Goal: Book appointment/travel/reservation

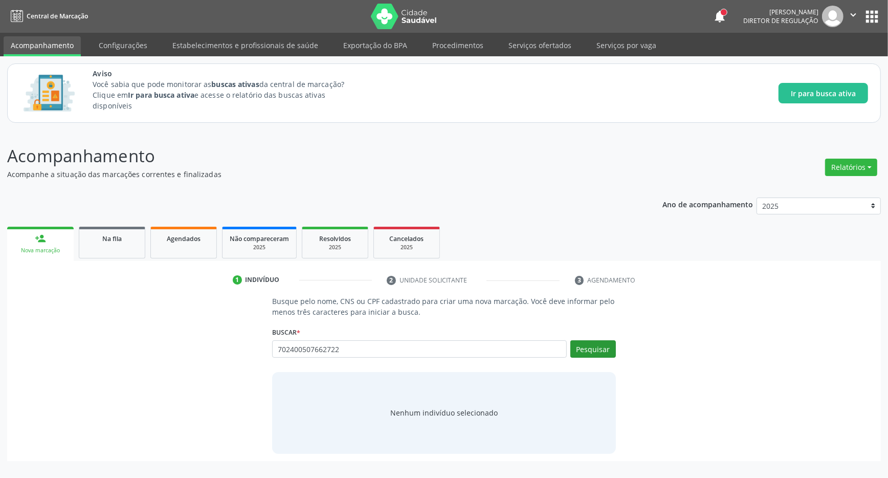
type input "702400507662722"
click at [588, 355] on button "Pesquisar" at bounding box center [593, 348] width 46 height 17
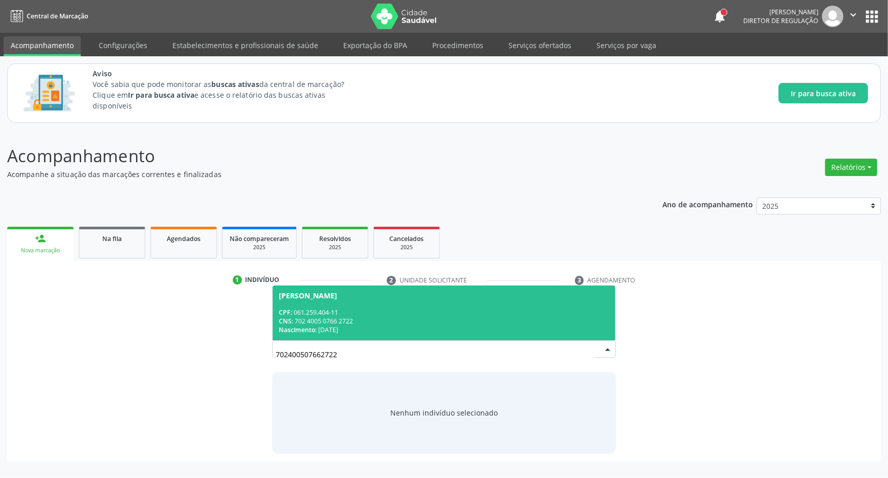
click at [394, 308] on span "[PERSON_NAME] CPF: 061.259.404-11 CNS: 702 4005 0766 2722 Nascimento: [DATE]" at bounding box center [444, 312] width 343 height 55
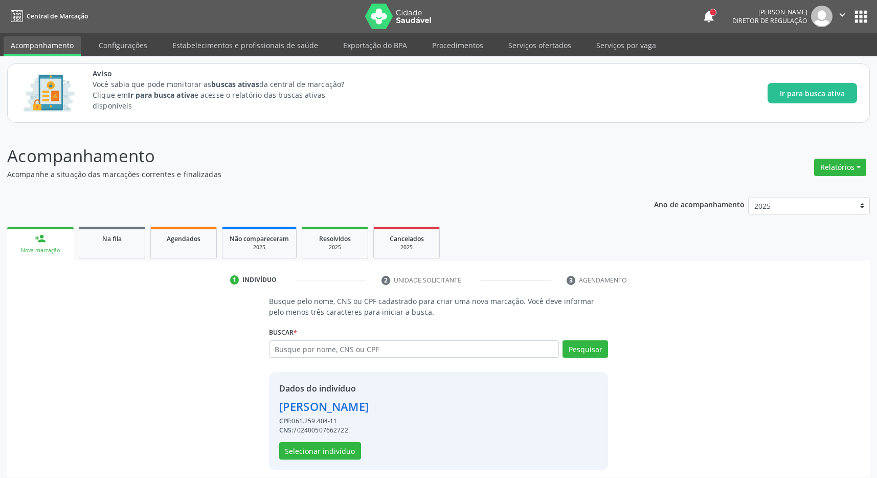
scroll to position [7, 0]
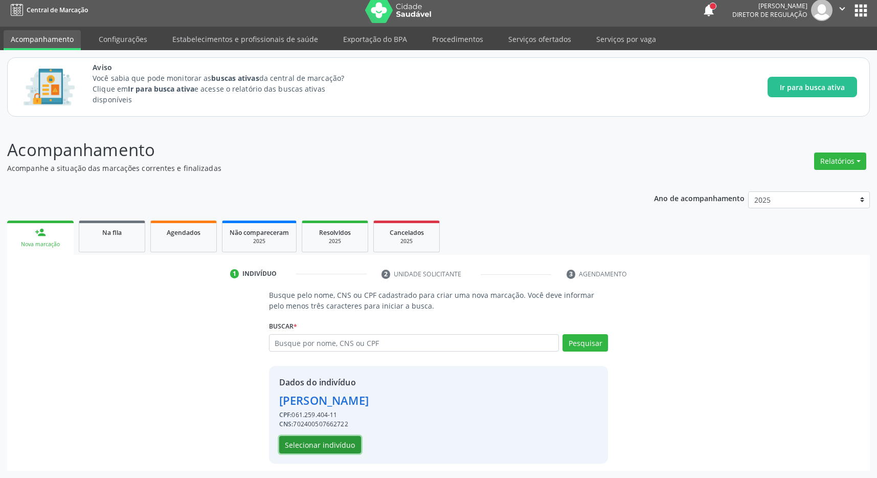
click at [317, 440] on button "Selecionar indivíduo" at bounding box center [320, 444] width 82 height 17
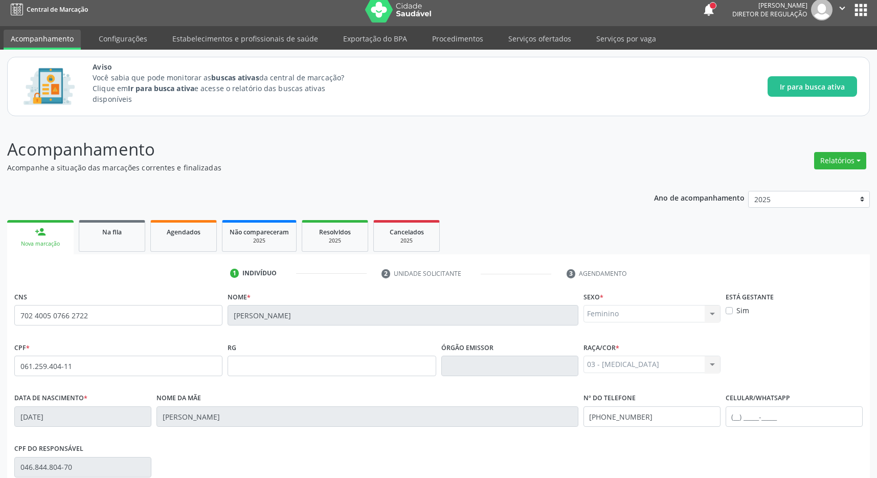
scroll to position [151, 0]
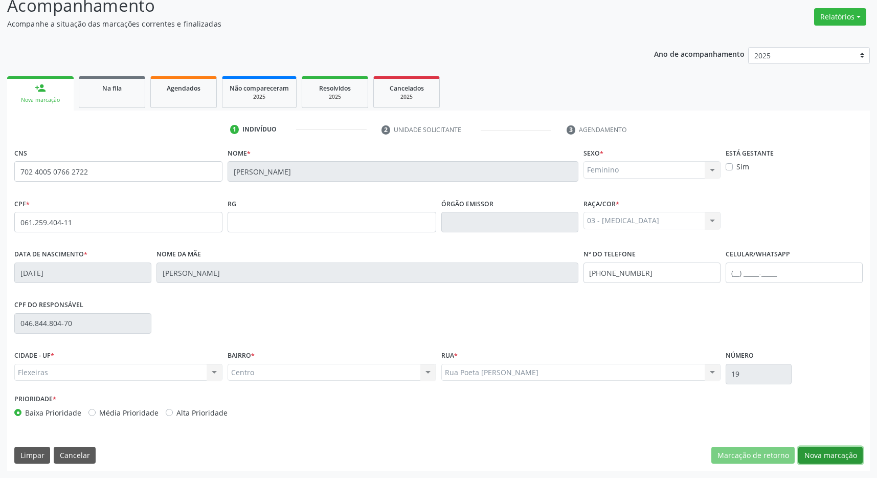
click at [828, 451] on button "Nova marcação" at bounding box center [830, 454] width 64 height 17
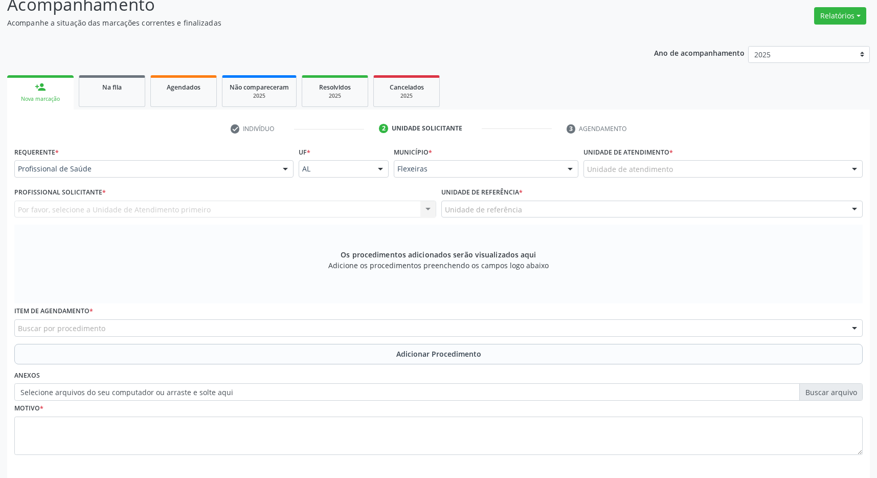
click at [807, 170] on div "Unidade de atendimento" at bounding box center [722, 168] width 279 height 17
click at [675, 169] on div "Unidade de atendimento" at bounding box center [722, 168] width 279 height 17
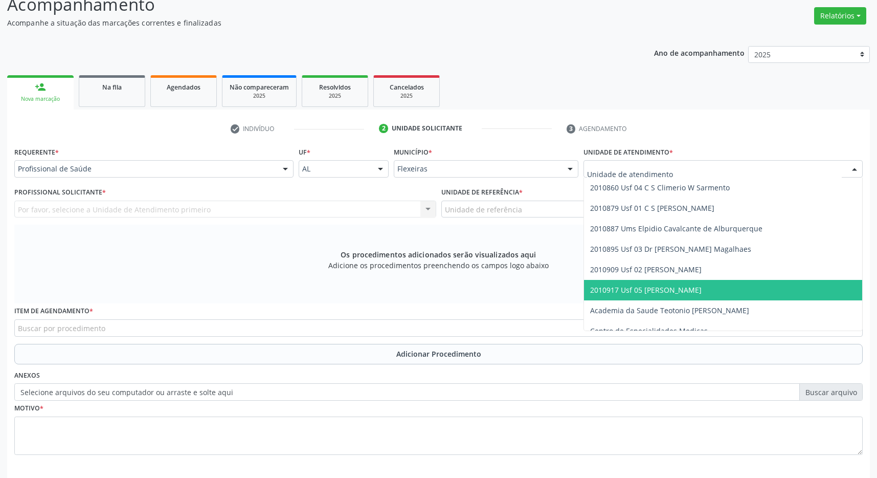
click at [702, 291] on span "2010917 Usf 05 [PERSON_NAME]" at bounding box center [645, 290] width 111 height 10
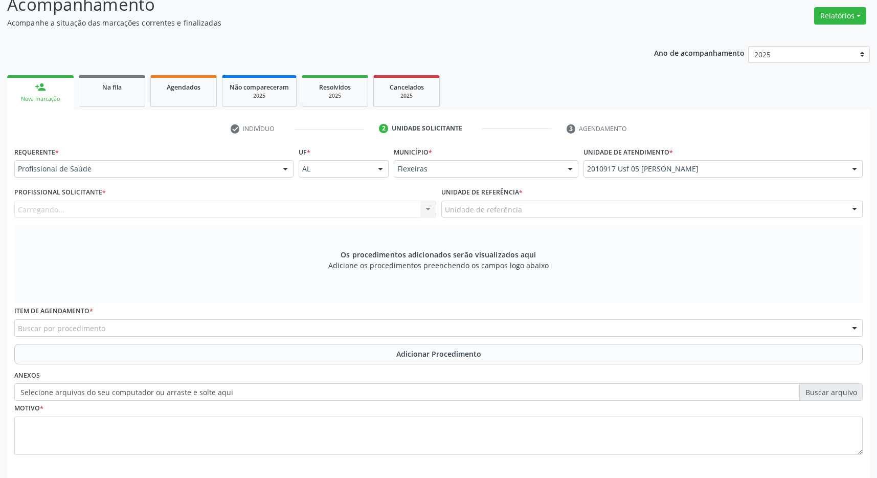
click at [687, 207] on div "Unidade de referência" at bounding box center [652, 208] width 422 height 17
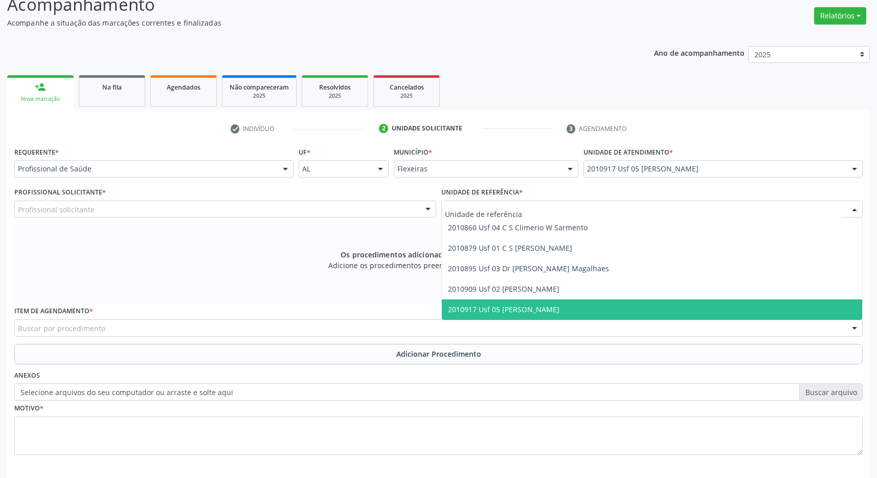
click at [677, 307] on span "2010917 Usf 05 [PERSON_NAME]" at bounding box center [652, 309] width 421 height 20
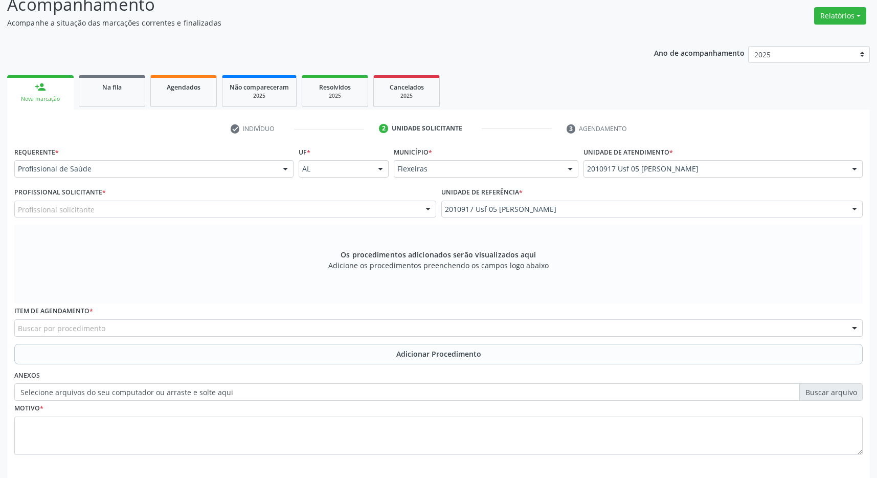
drag, startPoint x: 320, startPoint y: 222, endPoint x: 316, endPoint y: 218, distance: 5.4
click at [320, 220] on div "Profissional Solicitante * Profissional solicitante Médico da Estratégia de Saú…" at bounding box center [225, 205] width 427 height 40
click at [312, 213] on div "Profissional solicitante" at bounding box center [225, 208] width 422 height 17
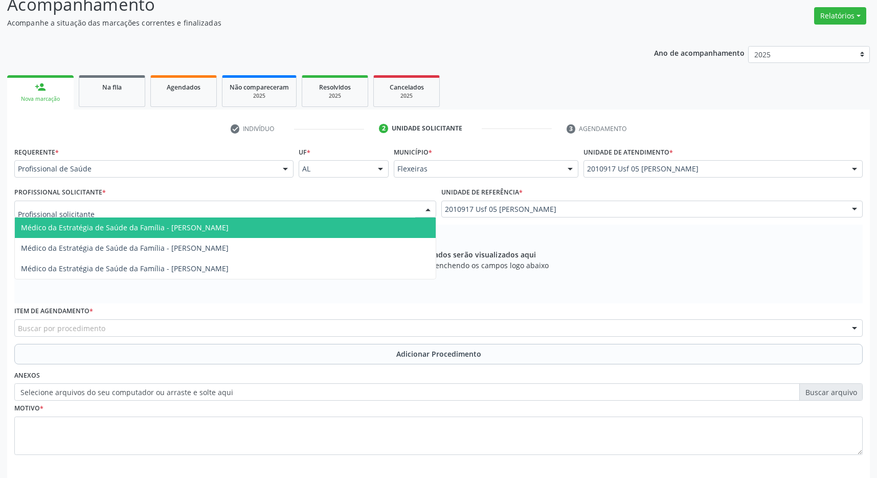
click at [229, 227] on span "Médico da Estratégia de Saúde da Família - [PERSON_NAME]" at bounding box center [125, 227] width 208 height 10
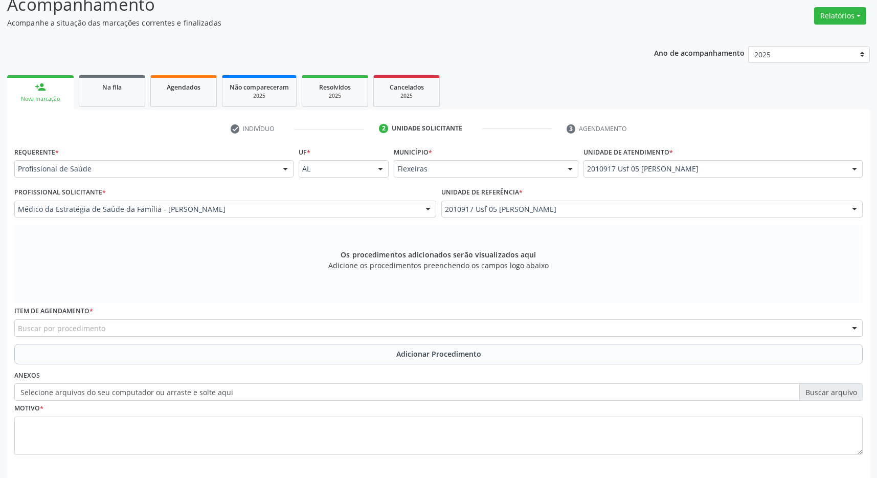
click at [366, 334] on div "Buscar por procedimento" at bounding box center [438, 327] width 848 height 17
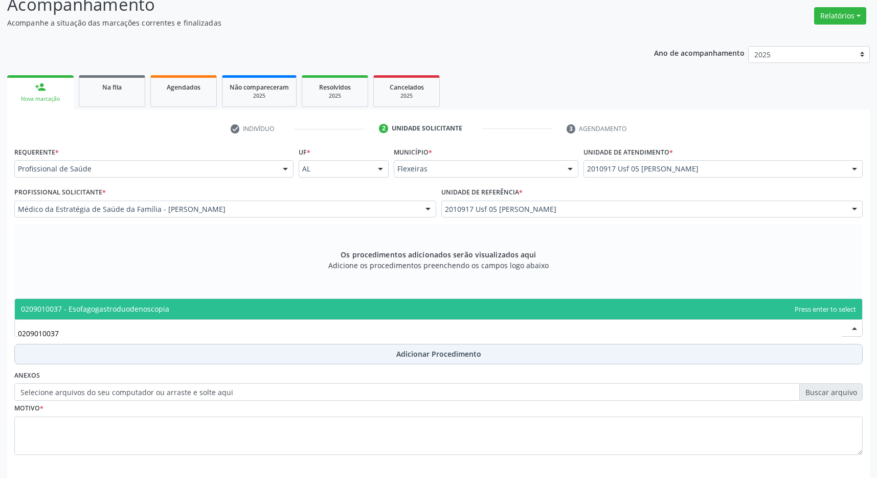
scroll to position [197, 0]
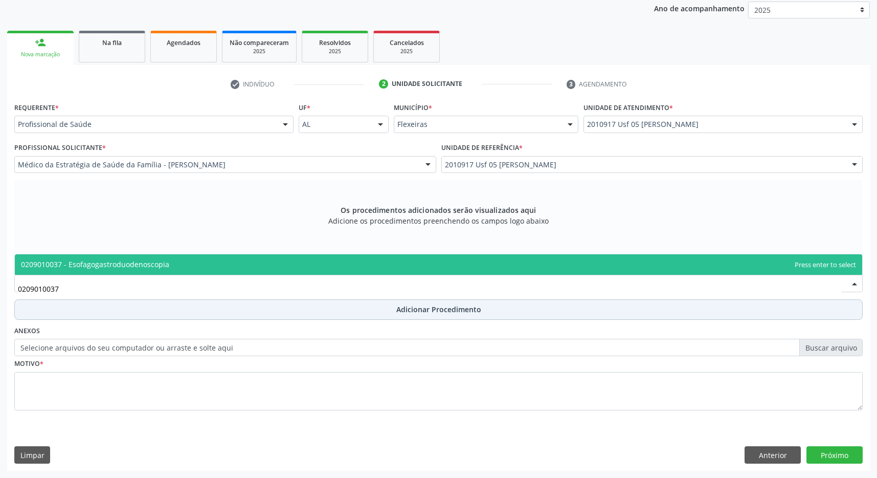
type input "0209010037"
click at [407, 306] on span "Adicionar Procedimento" at bounding box center [438, 309] width 85 height 11
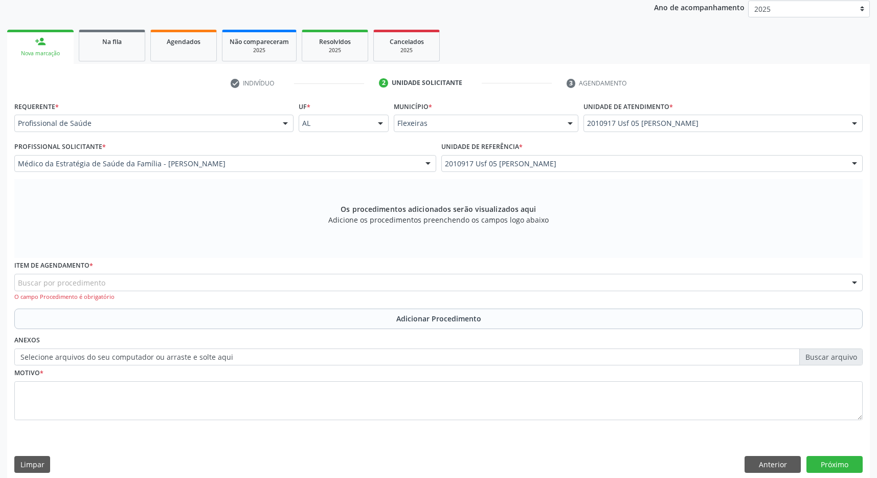
click at [204, 283] on div "Buscar por procedimento" at bounding box center [438, 282] width 848 height 17
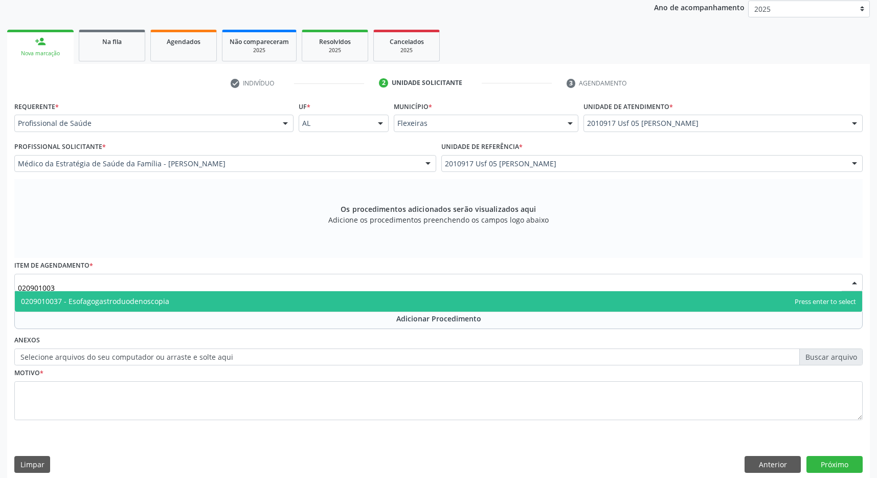
type input "0209010037"
click at [256, 299] on span "0209010037 - Esofagogastroduodenoscopia" at bounding box center [438, 301] width 847 height 20
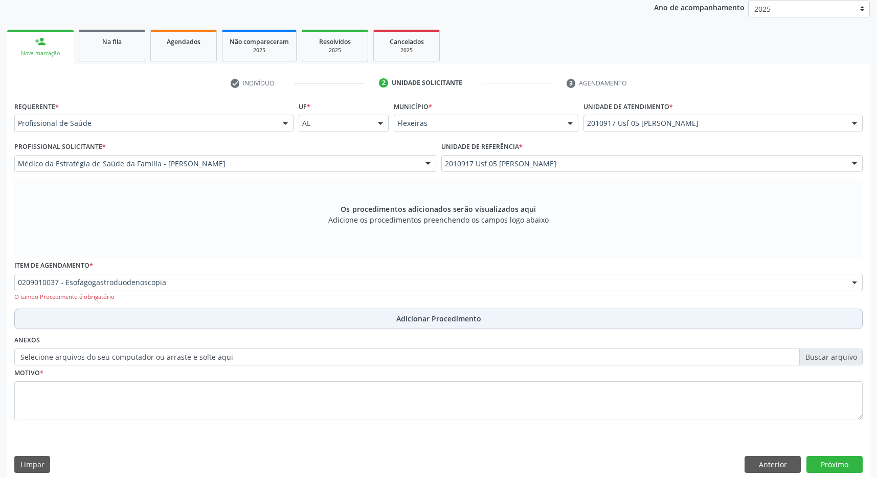
click at [405, 315] on span "Adicionar Procedimento" at bounding box center [438, 318] width 85 height 11
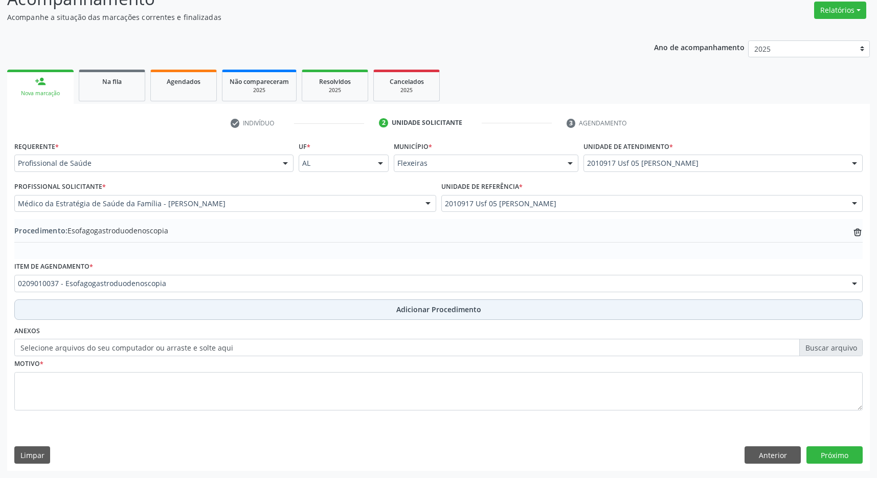
scroll to position [158, 0]
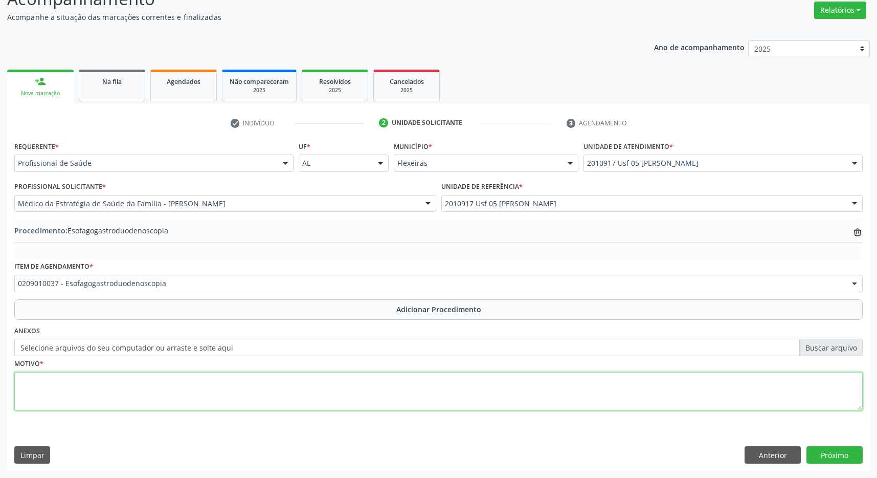
click at [264, 396] on textarea at bounding box center [438, 391] width 848 height 39
click at [138, 377] on textarea "h" at bounding box center [438, 391] width 848 height 39
type textarea "h.pylori"
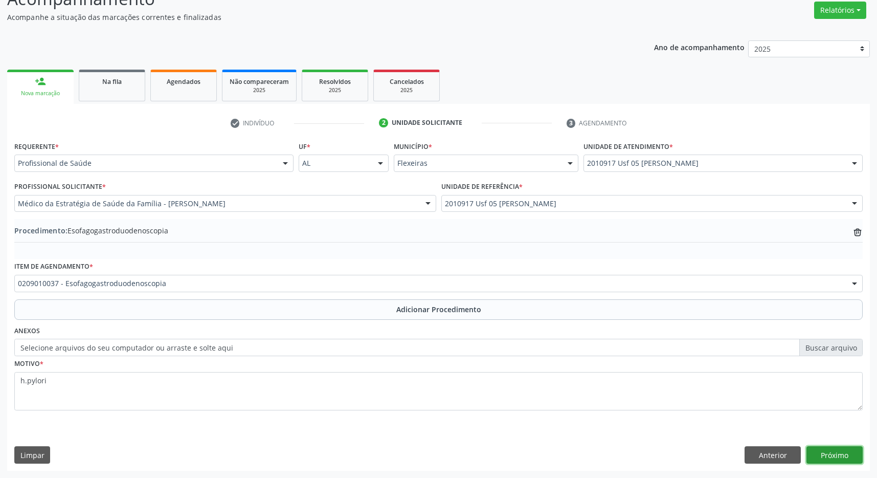
click at [840, 449] on button "Próximo" at bounding box center [834, 454] width 56 height 17
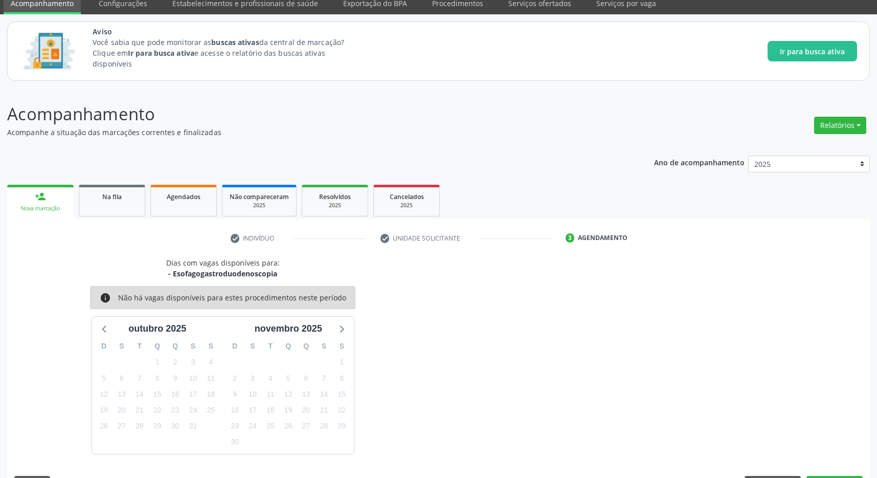
scroll to position [72, 0]
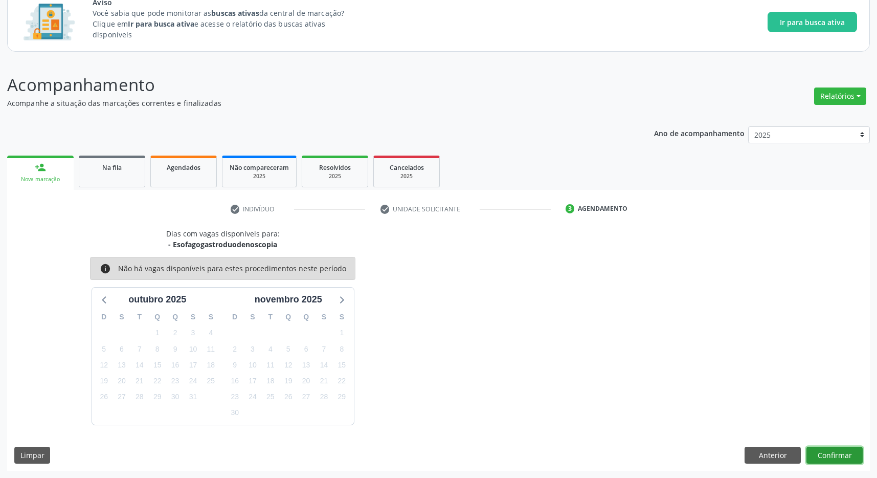
click at [841, 451] on button "Confirmar" at bounding box center [834, 454] width 56 height 17
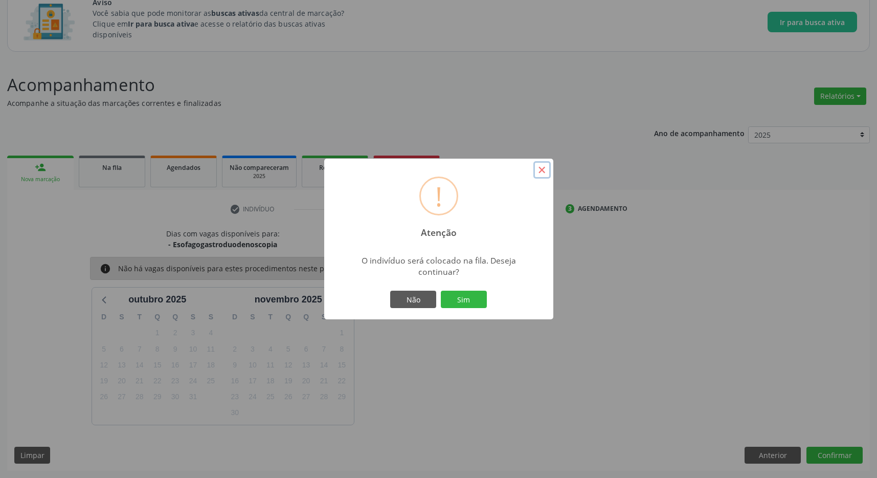
click at [542, 173] on button "×" at bounding box center [541, 169] width 17 height 17
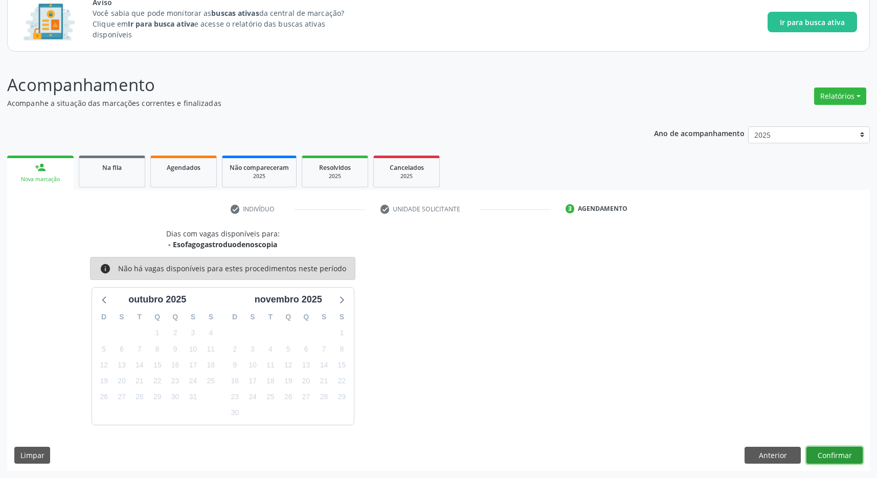
click at [822, 449] on button "Confirmar" at bounding box center [834, 454] width 56 height 17
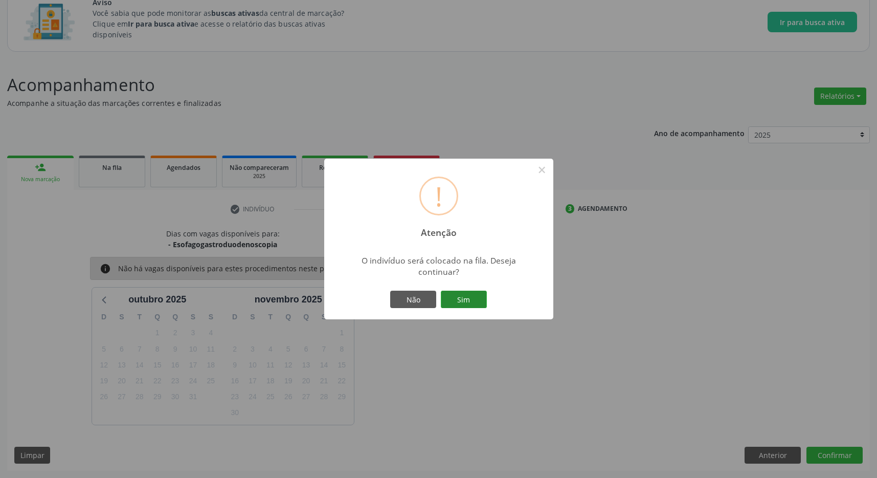
click at [450, 306] on button "Sim" at bounding box center [464, 298] width 46 height 17
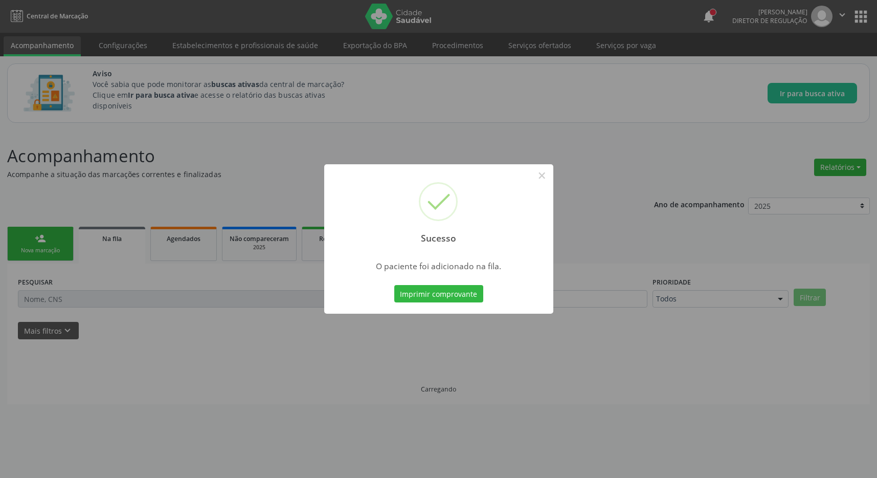
scroll to position [0, 0]
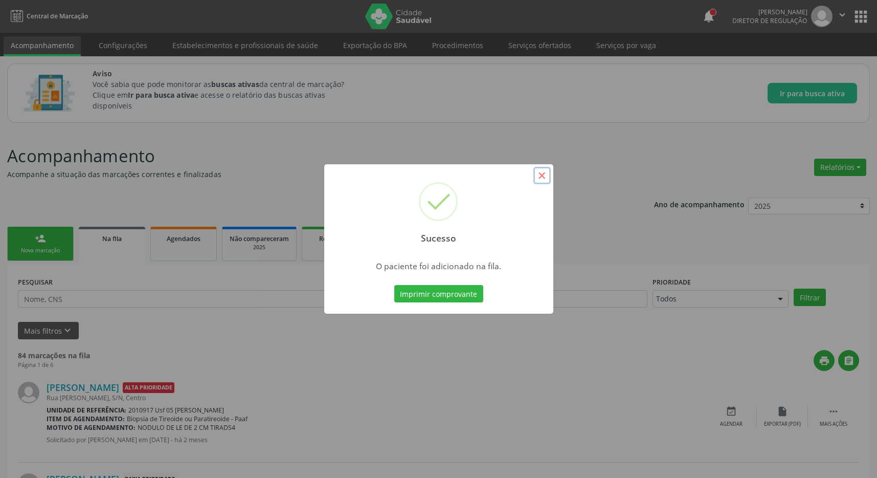
click at [548, 178] on button "×" at bounding box center [541, 175] width 17 height 17
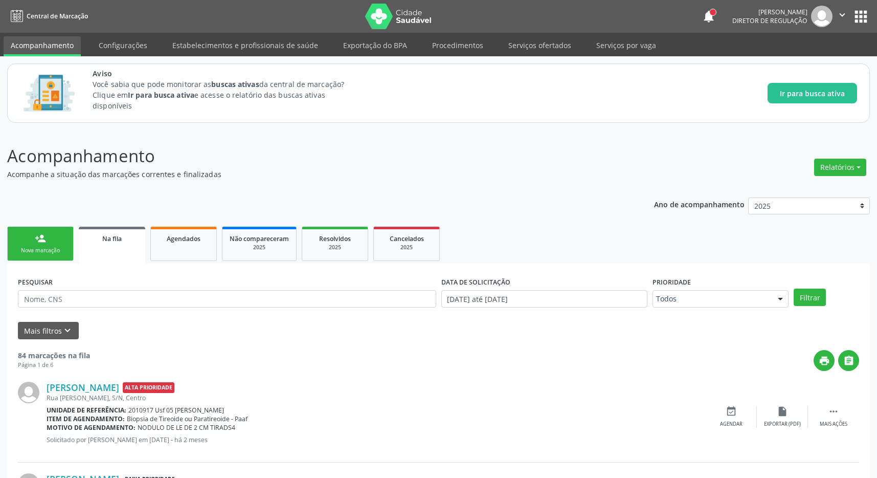
click at [865, 12] on button "apps" at bounding box center [861, 17] width 18 height 18
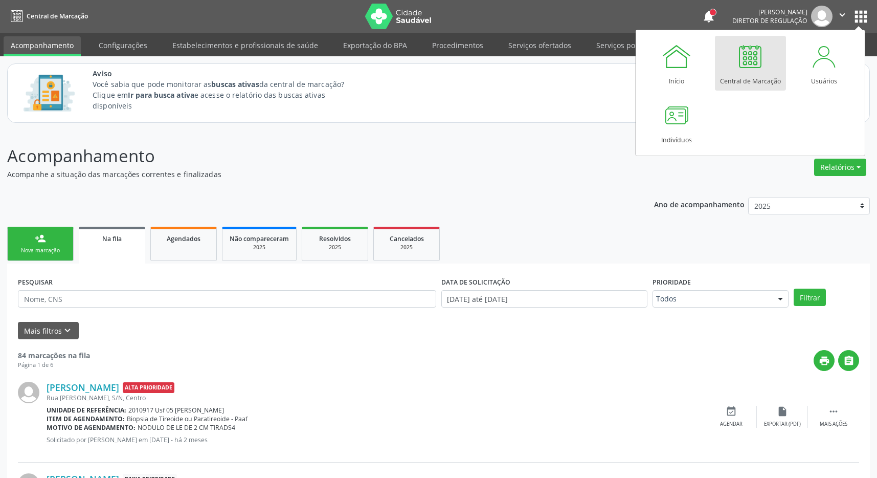
click at [755, 74] on div "Central de Marcação" at bounding box center [750, 79] width 61 height 14
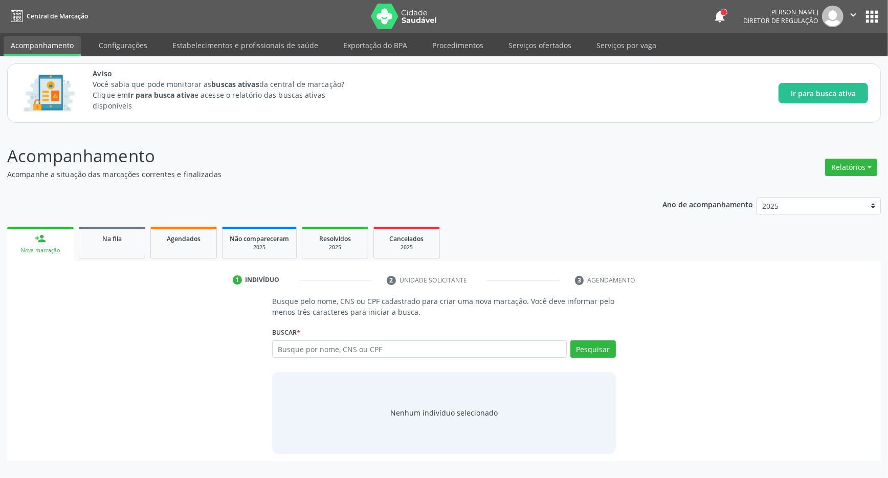
click at [389, 351] on input "text" at bounding box center [419, 348] width 295 height 17
type input "700502139778855"
click at [596, 357] on button "Pesquisar" at bounding box center [593, 348] width 46 height 17
type input "700502139778855"
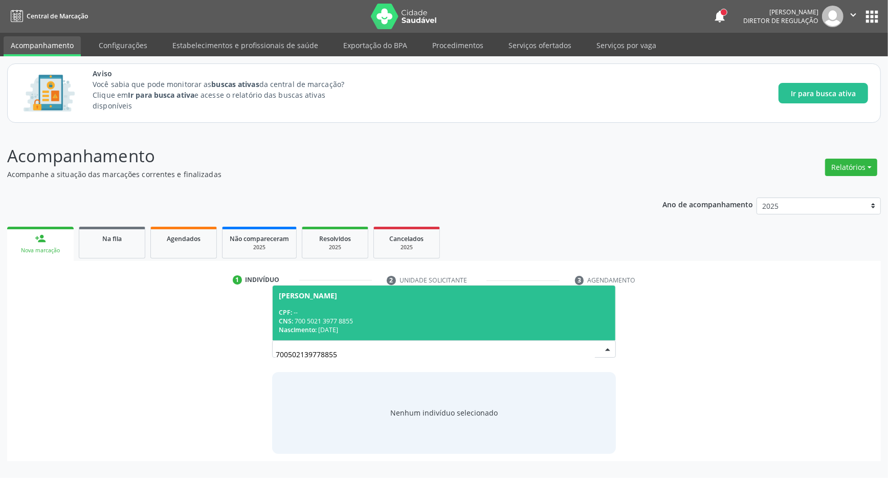
click at [419, 292] on div "[PERSON_NAME]" at bounding box center [444, 295] width 330 height 8
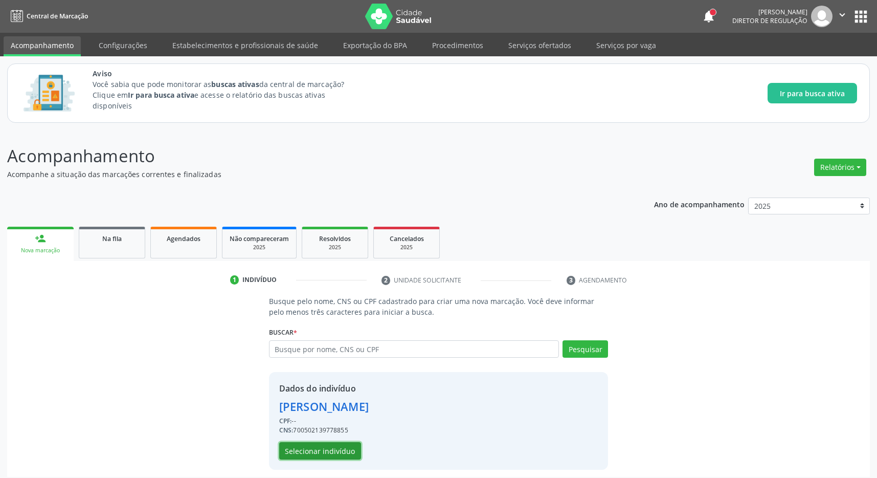
click at [326, 447] on button "Selecionar indivíduo" at bounding box center [320, 450] width 82 height 17
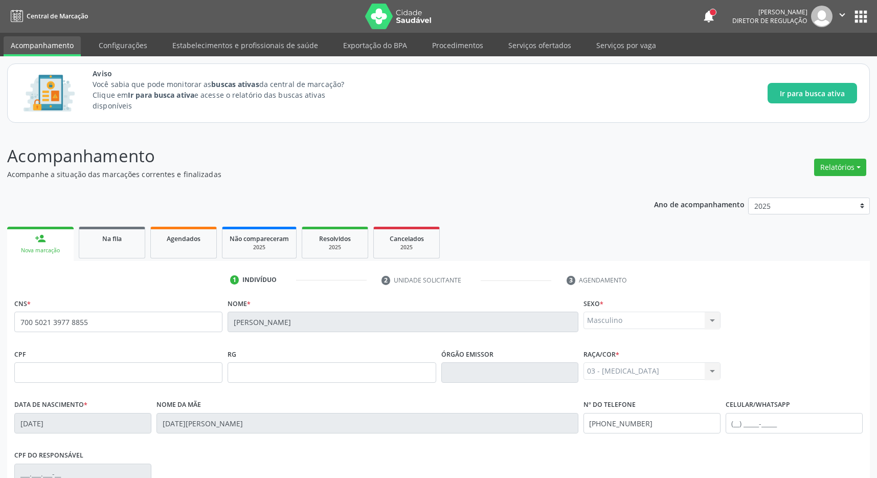
scroll to position [151, 0]
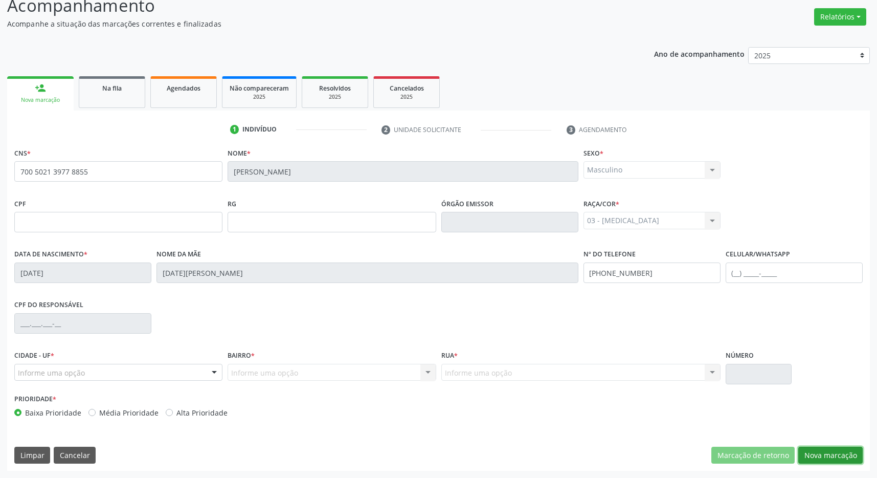
click at [819, 453] on button "Nova marcação" at bounding box center [830, 454] width 64 height 17
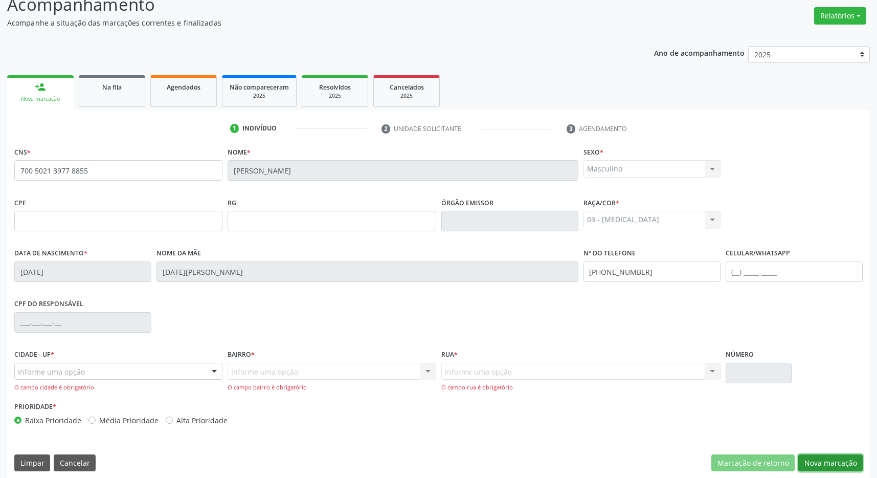
scroll to position [160, 0]
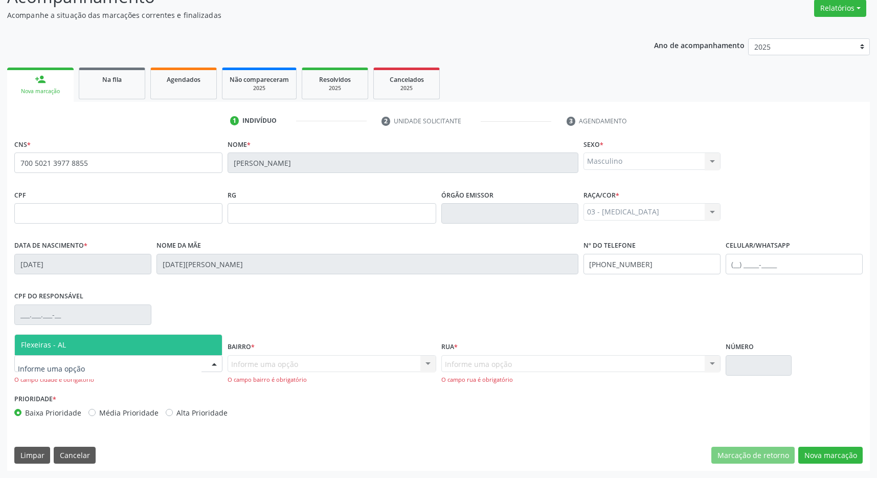
click at [112, 358] on div at bounding box center [118, 363] width 208 height 17
click at [114, 343] on span "Flexeiras - AL" at bounding box center [118, 344] width 207 height 20
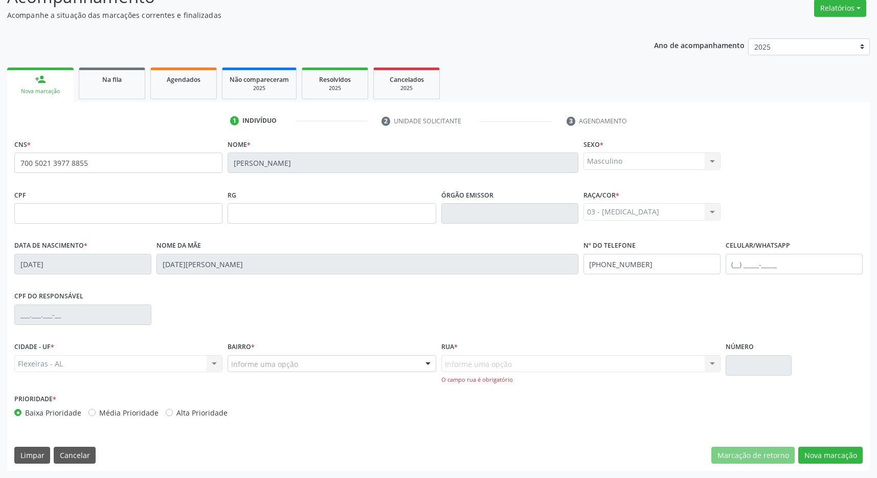
click at [272, 376] on div "Bairro * Informe uma opção Centro Zona Rural Área Suburbana Centro Centro Centr…" at bounding box center [331, 365] width 213 height 52
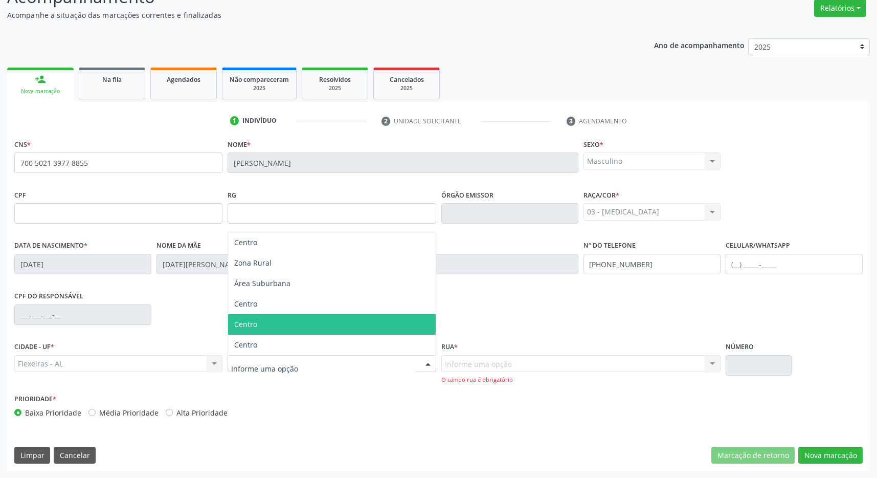
click at [275, 321] on span "Centro" at bounding box center [331, 324] width 207 height 20
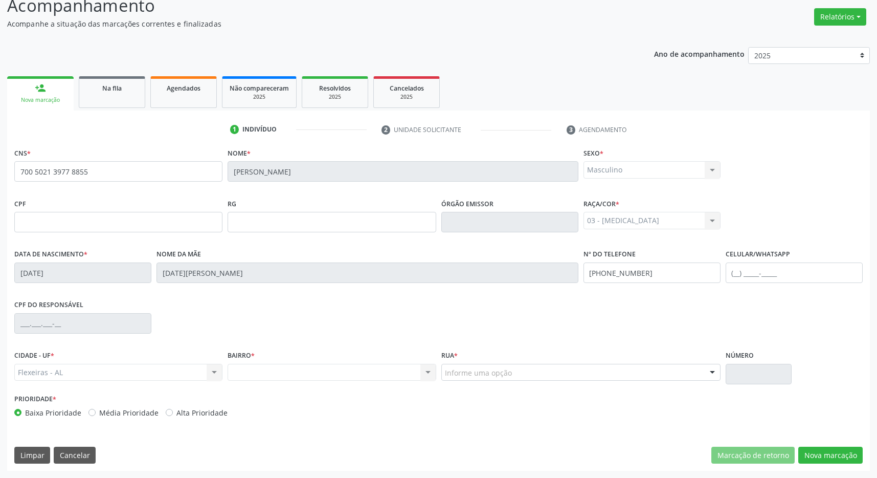
scroll to position [151, 0]
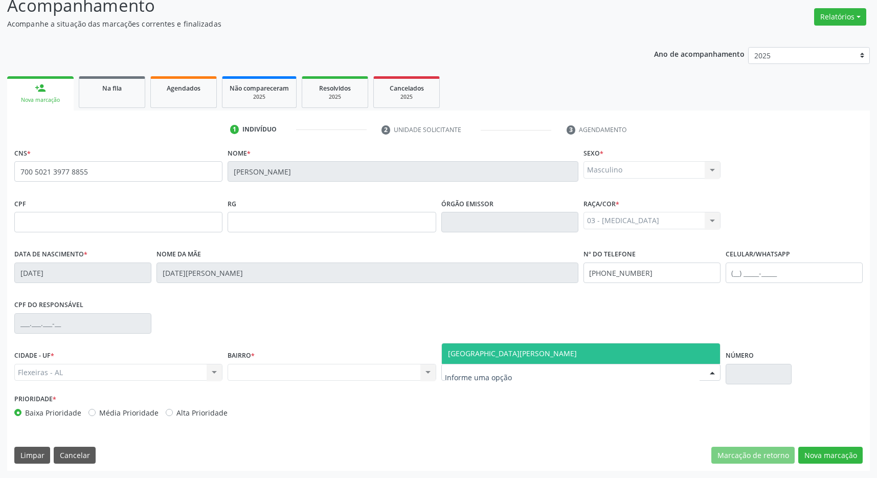
click at [499, 360] on span "Rua Coronel Alcantara" at bounding box center [581, 353] width 278 height 20
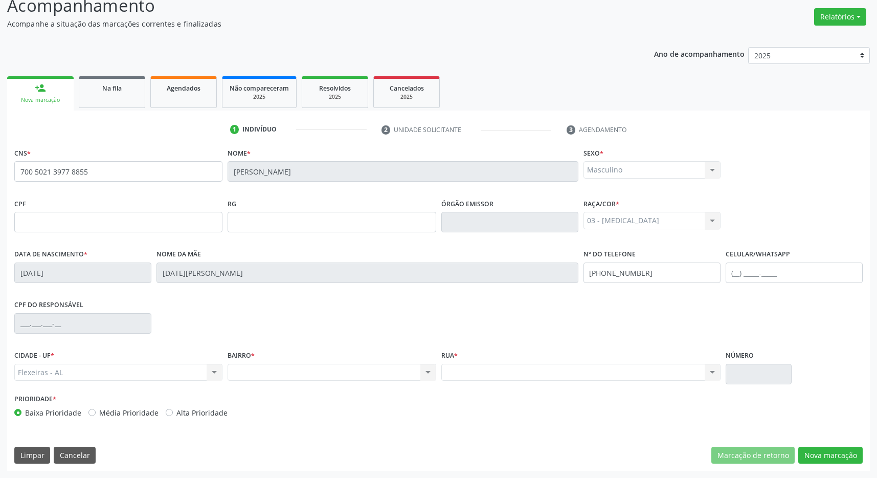
click at [555, 360] on div "Rua * Nenhum resultado encontrado para: " " Não há nenhuma opção para ser exibi…" at bounding box center [580, 364] width 279 height 33
click at [557, 370] on div "Nenhum resultado encontrado para: " " Não há nenhuma opção para ser exibida." at bounding box center [580, 372] width 279 height 17
click at [840, 458] on button "Nova marcação" at bounding box center [830, 454] width 64 height 17
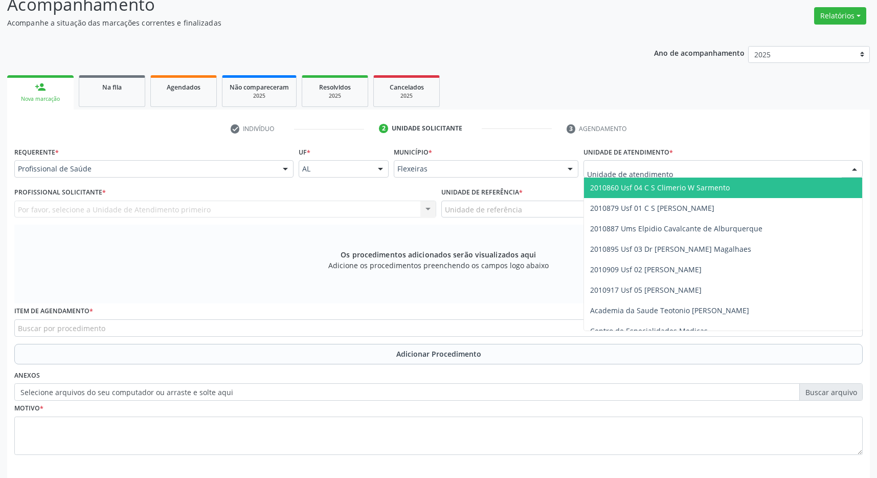
click at [678, 169] on div at bounding box center [722, 168] width 279 height 17
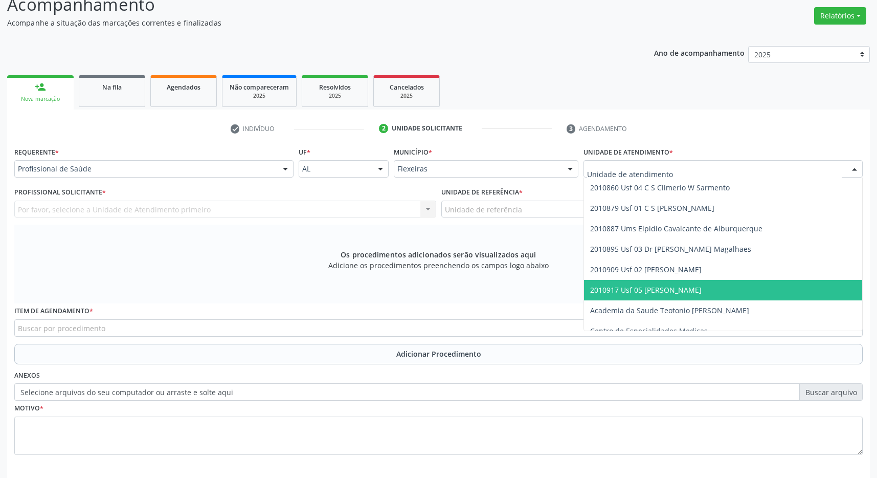
click at [692, 293] on span "2010917 Usf 05 [PERSON_NAME]" at bounding box center [645, 290] width 111 height 10
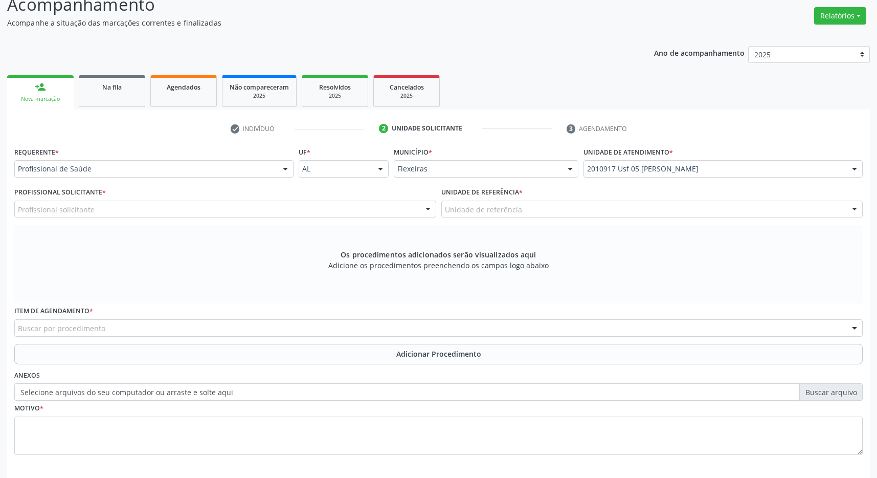
click at [722, 207] on div "Unidade de referência" at bounding box center [652, 208] width 422 height 17
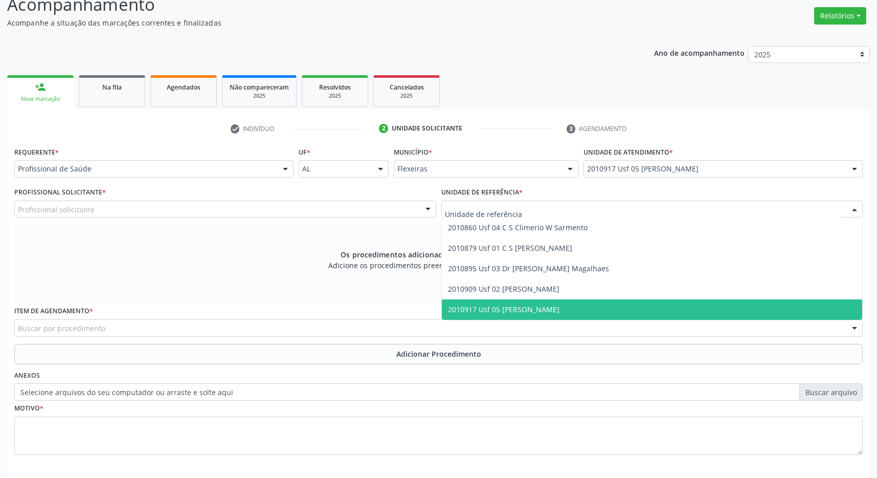
click at [658, 306] on span "2010917 Usf 05 [PERSON_NAME]" at bounding box center [652, 309] width 421 height 20
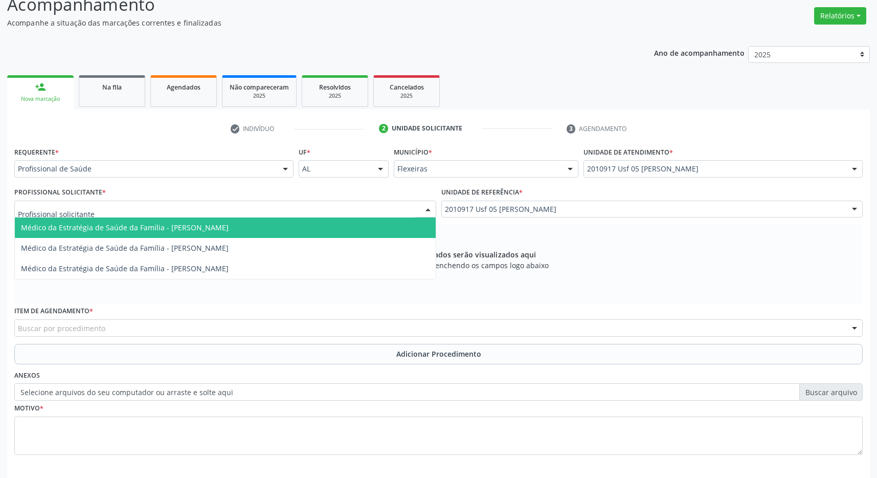
click at [229, 217] on div at bounding box center [225, 208] width 422 height 17
click at [224, 226] on span "Médico da Estratégia de Saúde da Família - [PERSON_NAME]" at bounding box center [125, 227] width 208 height 10
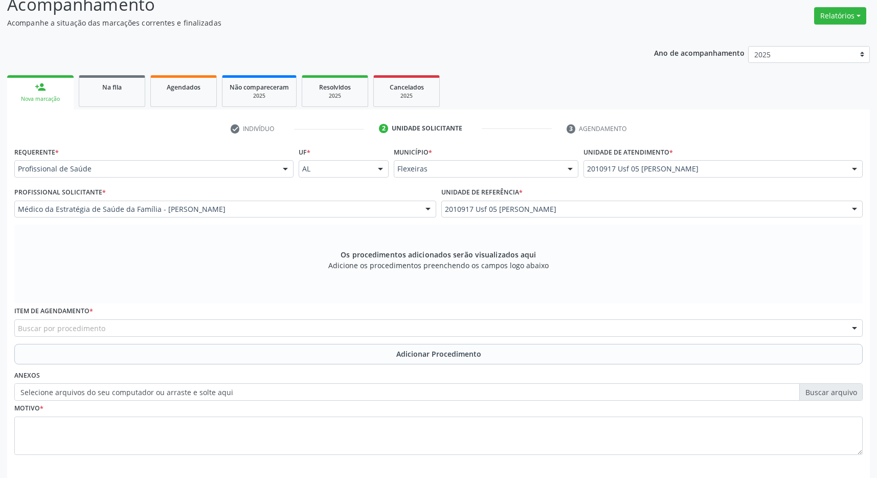
click at [355, 327] on div "Buscar por procedimento" at bounding box center [438, 327] width 848 height 17
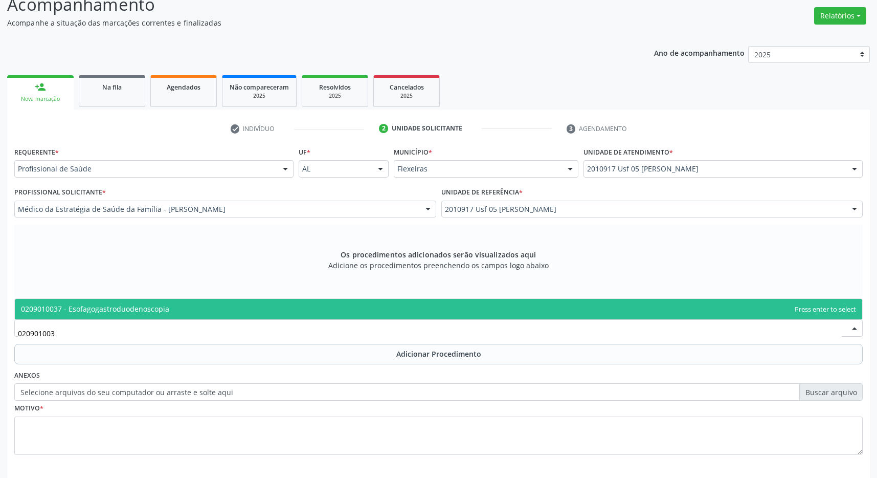
type input "0209010037"
click at [375, 302] on span "0209010037 - Esofagogastroduodenoscopia" at bounding box center [438, 309] width 847 height 20
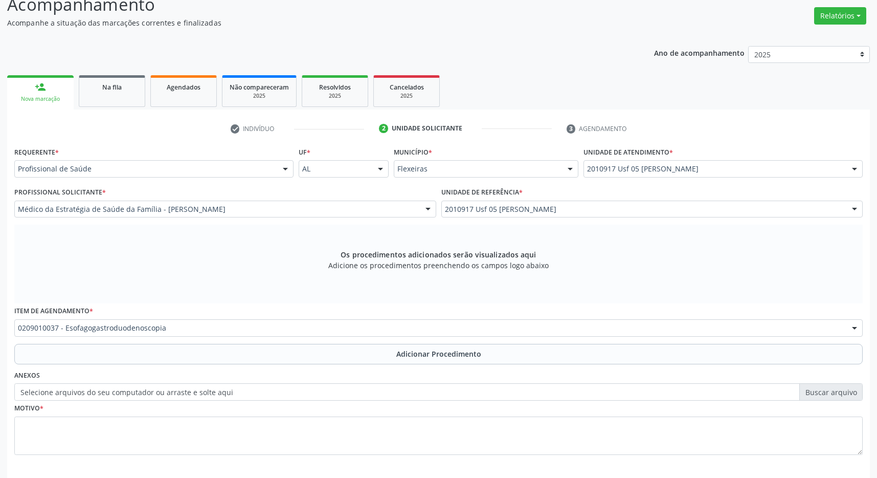
click at [396, 345] on button "Adicionar Procedimento" at bounding box center [438, 354] width 848 height 20
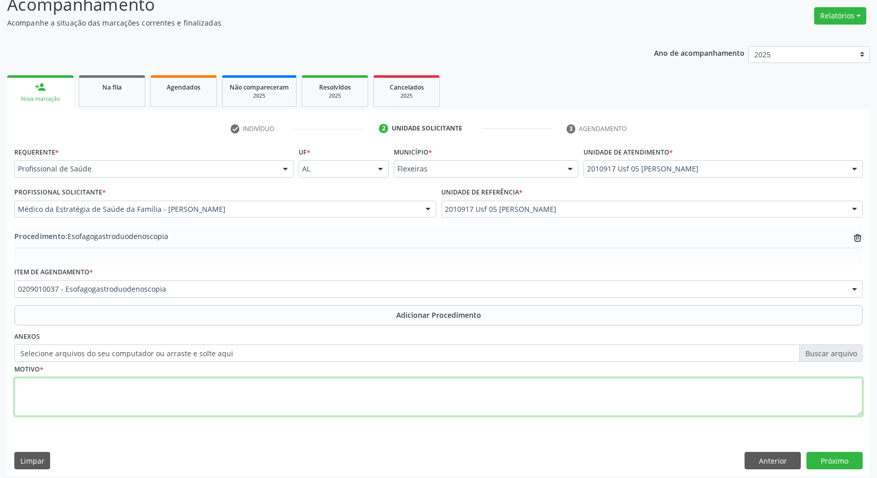
click at [360, 402] on textarea at bounding box center [438, 396] width 848 height 39
type textarea "ulcera gastrica"
click at [124, 392] on textarea "ulcera gastrica" at bounding box center [438, 396] width 848 height 39
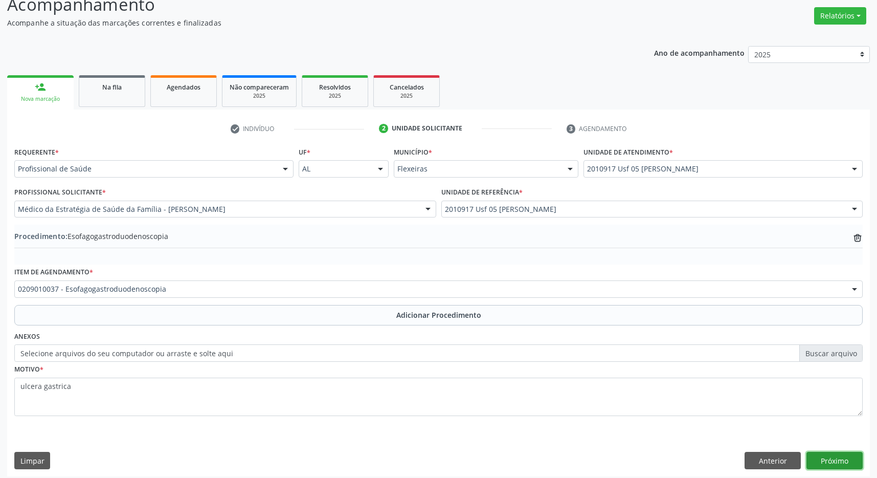
click at [839, 462] on button "Próximo" at bounding box center [834, 460] width 56 height 17
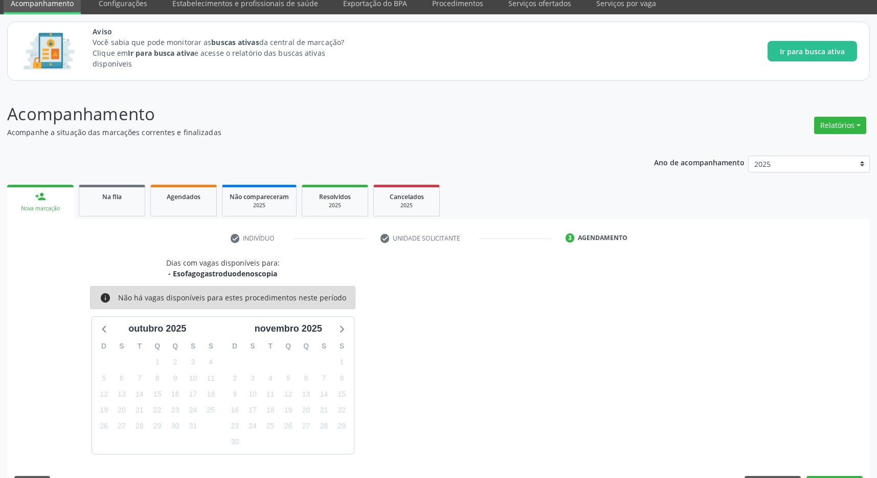
scroll to position [72, 0]
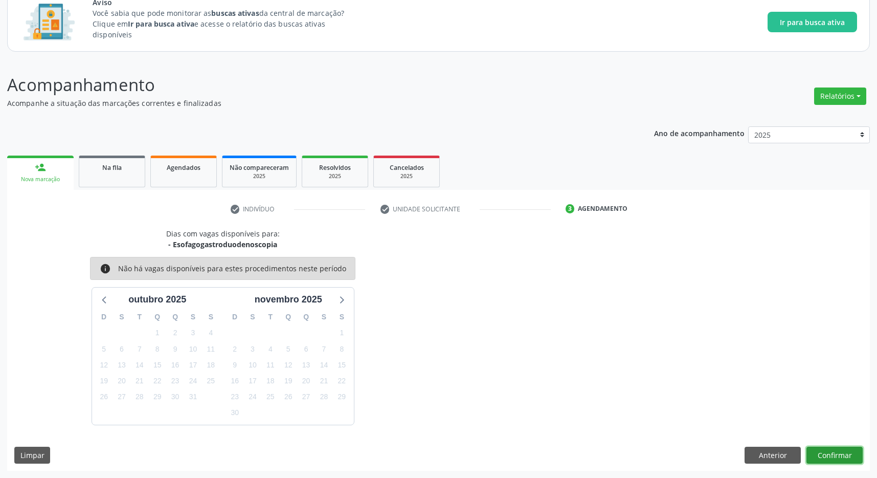
click at [832, 456] on button "Confirmar" at bounding box center [834, 454] width 56 height 17
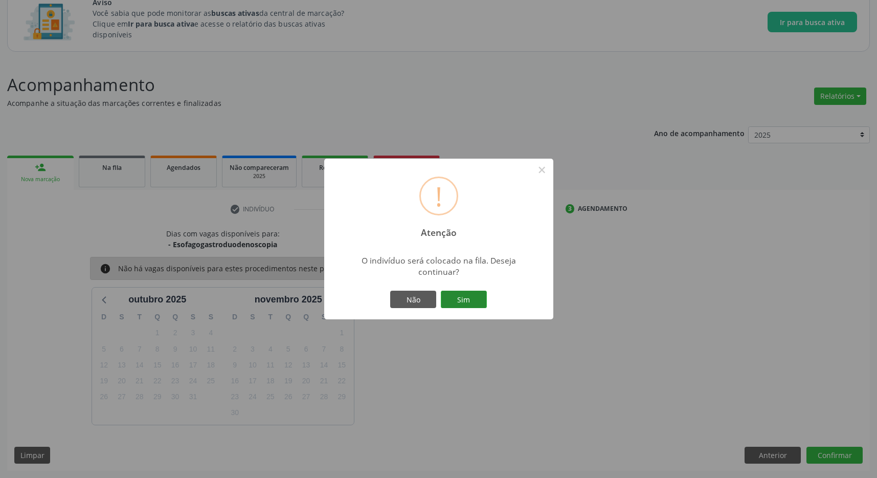
click at [474, 293] on button "Sim" at bounding box center [464, 298] width 46 height 17
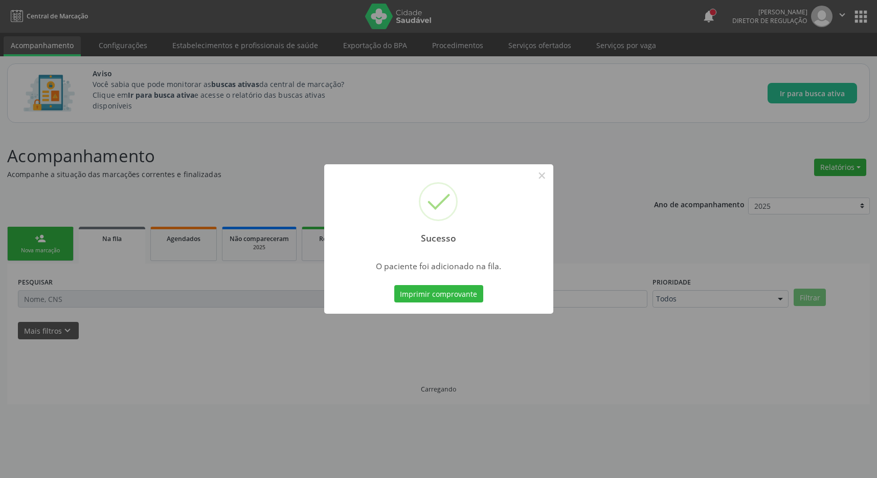
scroll to position [0, 0]
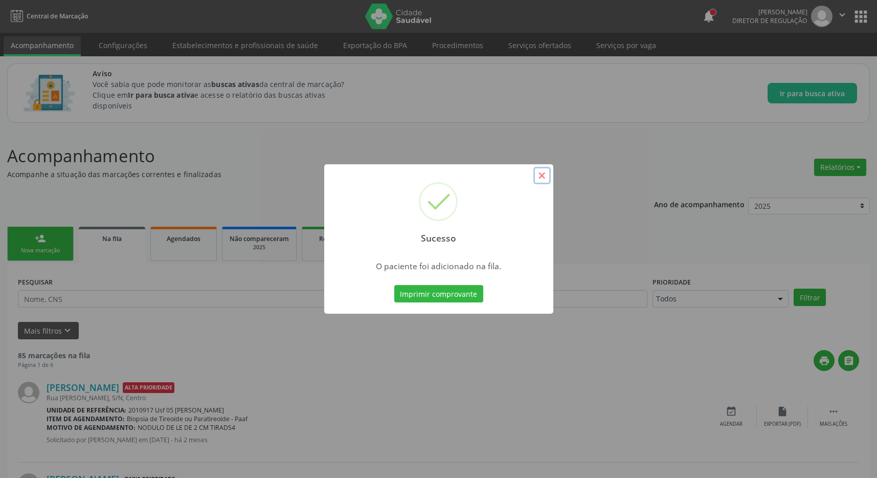
click at [544, 174] on button "×" at bounding box center [541, 175] width 17 height 17
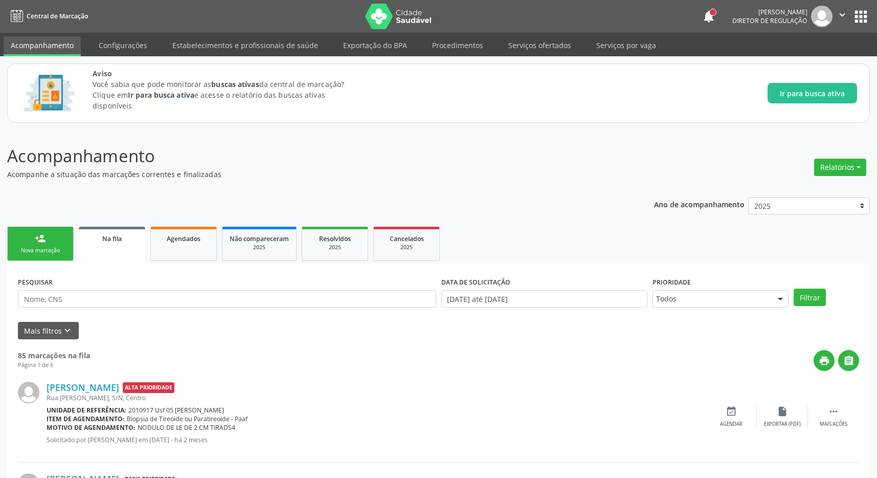
click at [864, 12] on button "apps" at bounding box center [861, 17] width 18 height 18
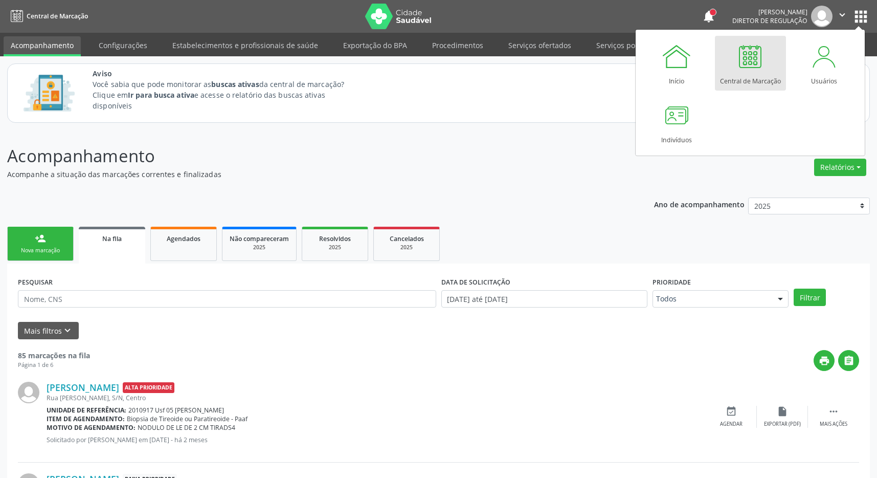
click at [751, 62] on div at bounding box center [750, 56] width 31 height 31
